Goal: Task Accomplishment & Management: Manage account settings

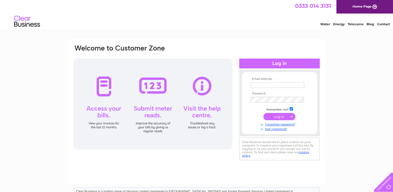
type input "info@medwardspalletservices.co.uk"
click at [274, 116] on input "submit" at bounding box center [279, 116] width 32 height 7
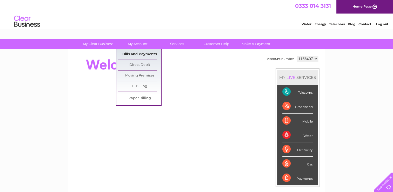
click at [138, 51] on link "Bills and Payments" at bounding box center [139, 54] width 43 height 10
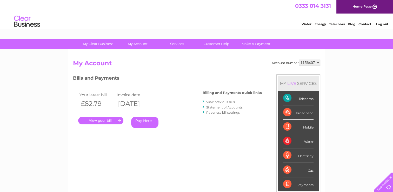
click at [120, 123] on link "." at bounding box center [100, 121] width 45 height 8
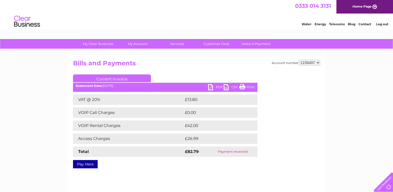
click at [216, 85] on link "PDF" at bounding box center [216, 88] width 16 height 8
